Goal: Information Seeking & Learning: Learn about a topic

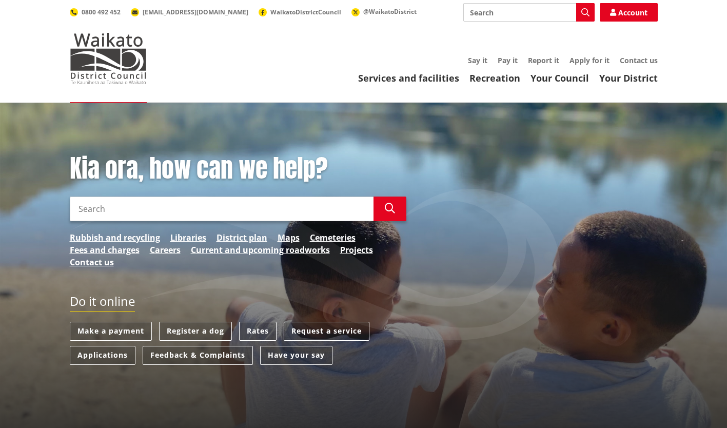
click at [83, 207] on input "Search" at bounding box center [222, 209] width 304 height 25
type input "paper road"
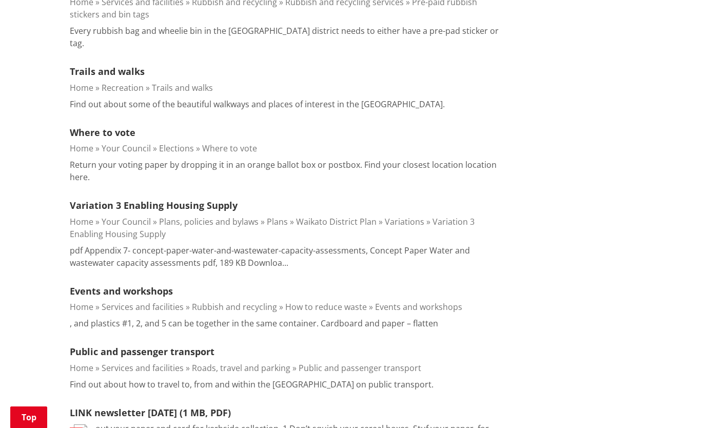
scroll to position [1129, 0]
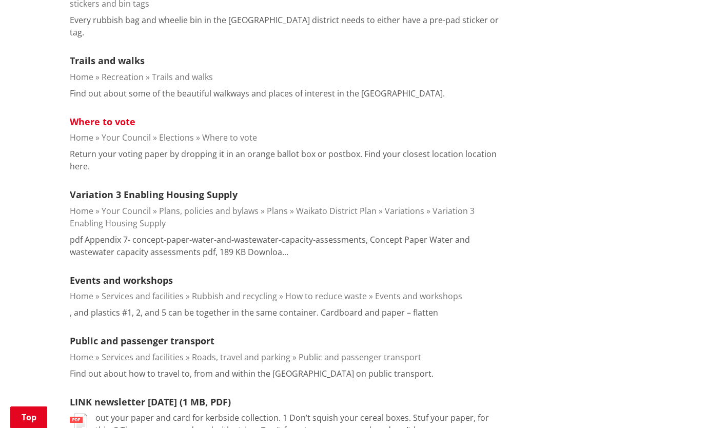
click at [91, 116] on link "Where to vote" at bounding box center [103, 122] width 66 height 12
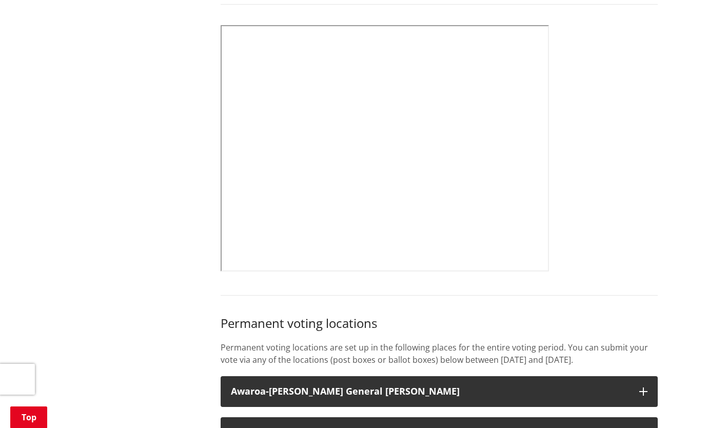
scroll to position [513, 0]
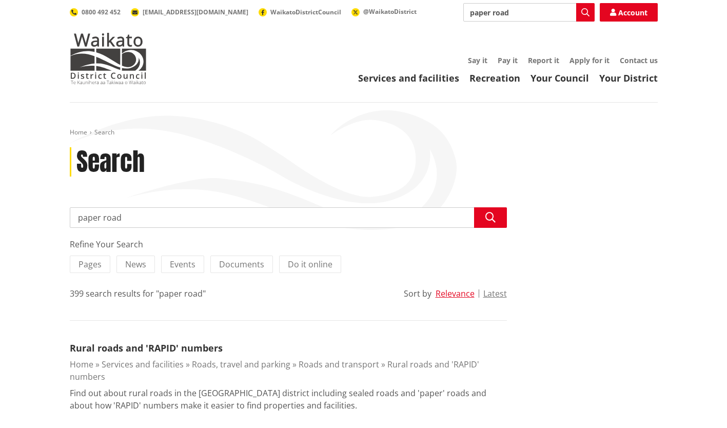
drag, startPoint x: 126, startPoint y: 220, endPoint x: 53, endPoint y: 224, distance: 72.5
type input "subdivide"
click at [479, 217] on button "Search" at bounding box center [490, 217] width 33 height 21
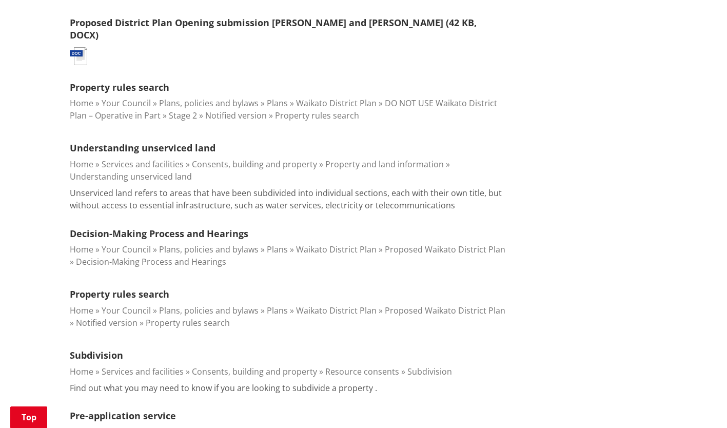
scroll to position [411, 0]
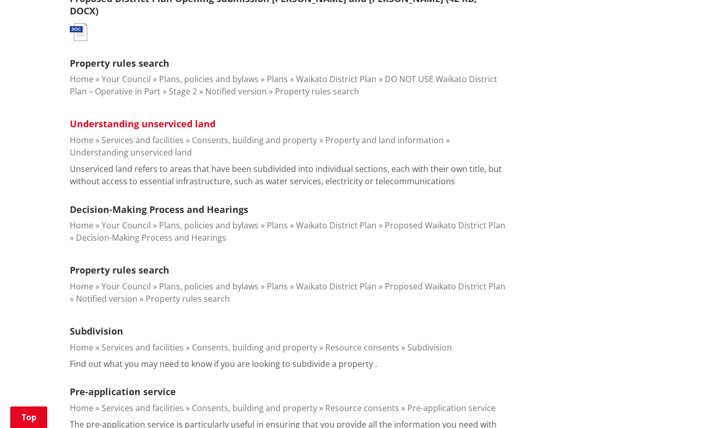
click at [136, 118] on link "Understanding unserviced land" at bounding box center [143, 124] width 146 height 12
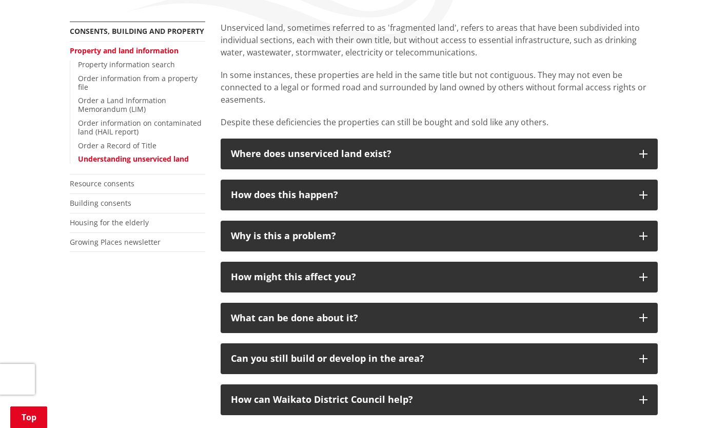
scroll to position [205, 0]
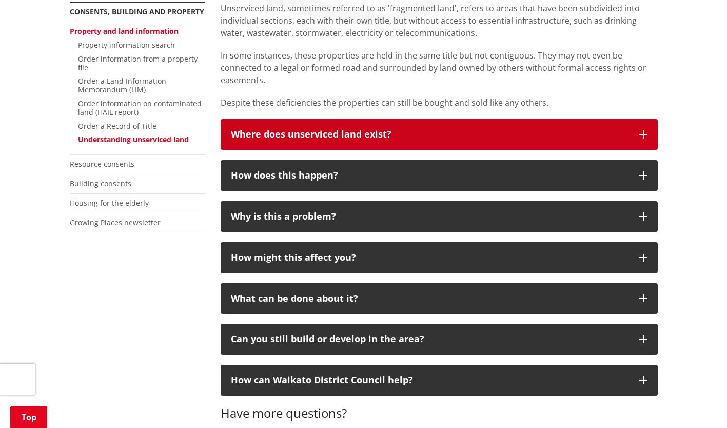
click at [644, 135] on icon "button" at bounding box center [644, 134] width 8 height 8
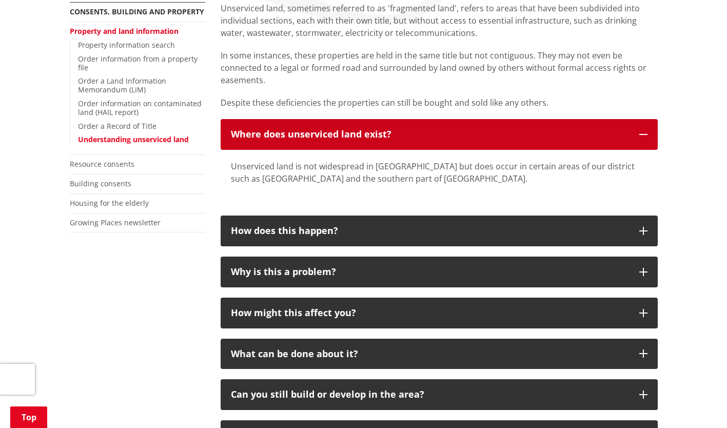
click at [643, 135] on icon "button" at bounding box center [644, 134] width 8 height 8
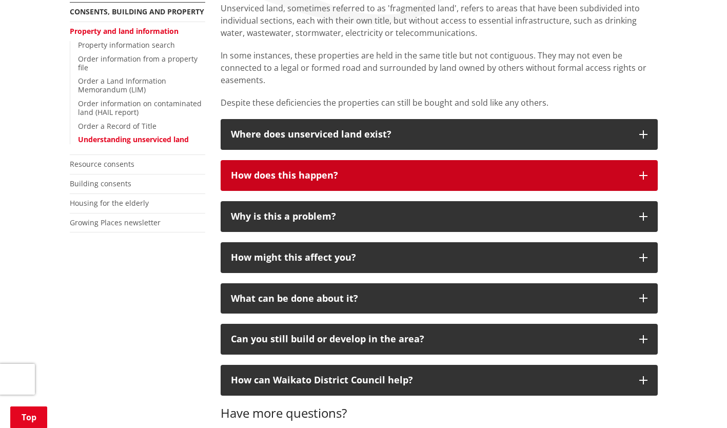
click at [642, 177] on icon "button" at bounding box center [644, 175] width 8 height 8
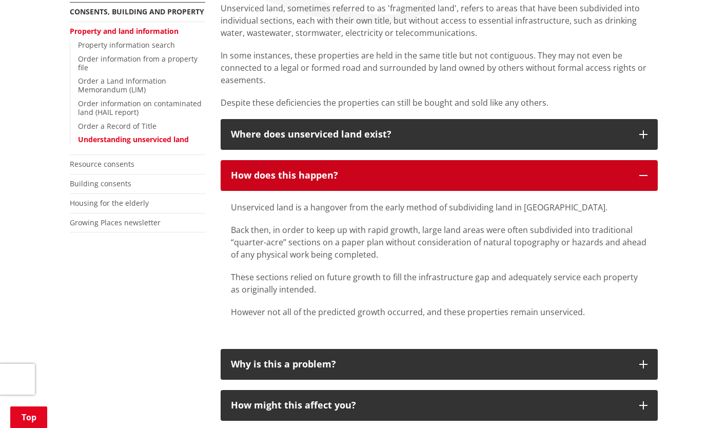
click at [644, 176] on icon "button" at bounding box center [644, 175] width 8 height 8
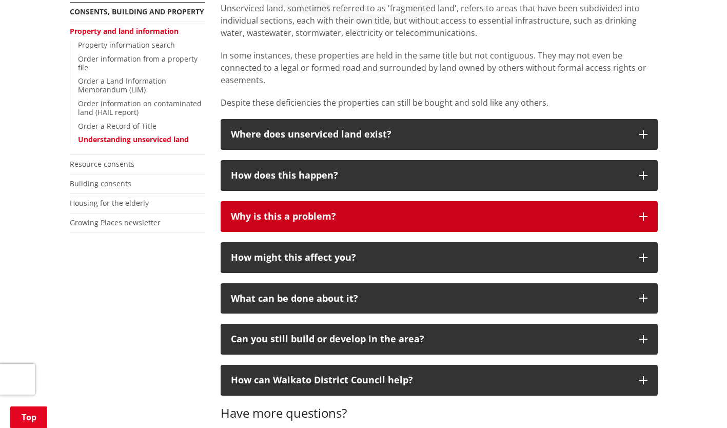
click at [642, 218] on icon "button" at bounding box center [644, 217] width 8 height 8
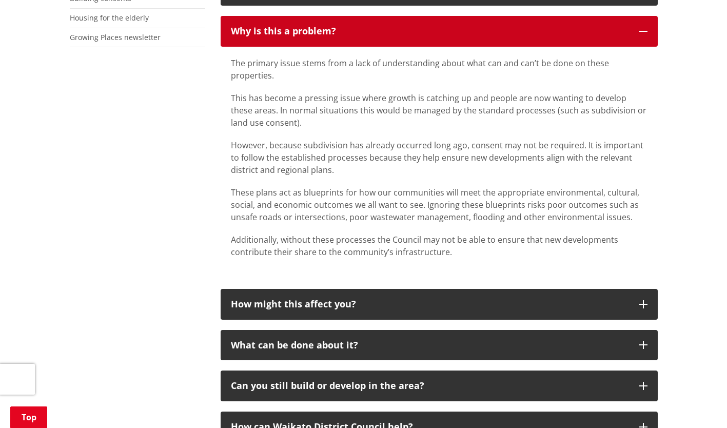
scroll to position [411, 0]
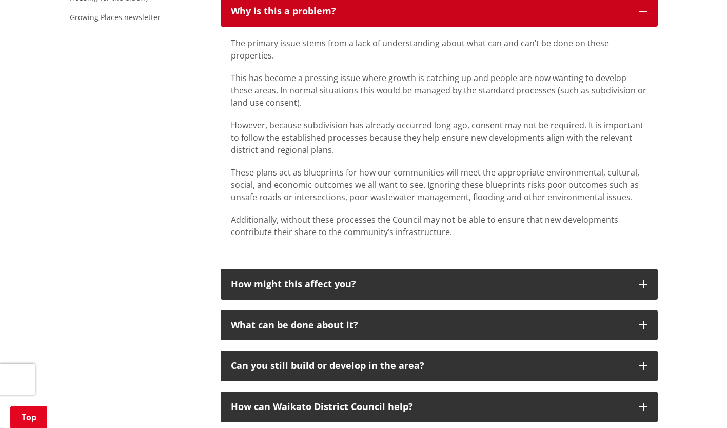
click at [640, 8] on icon "button" at bounding box center [644, 11] width 8 height 8
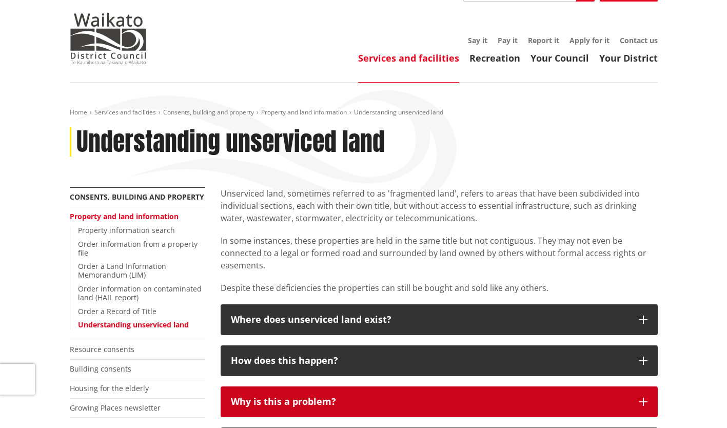
scroll to position [0, 0]
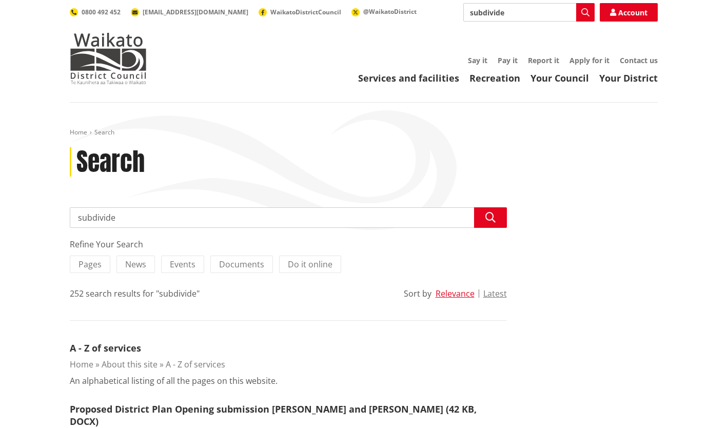
scroll to position [411, 0]
